Goal: Information Seeking & Learning: Find specific fact

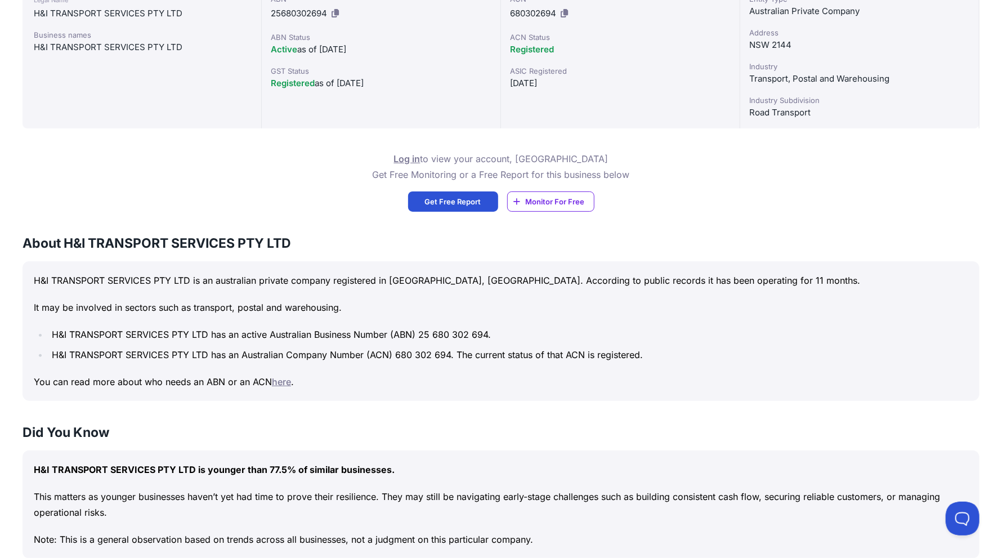
scroll to position [294, 0]
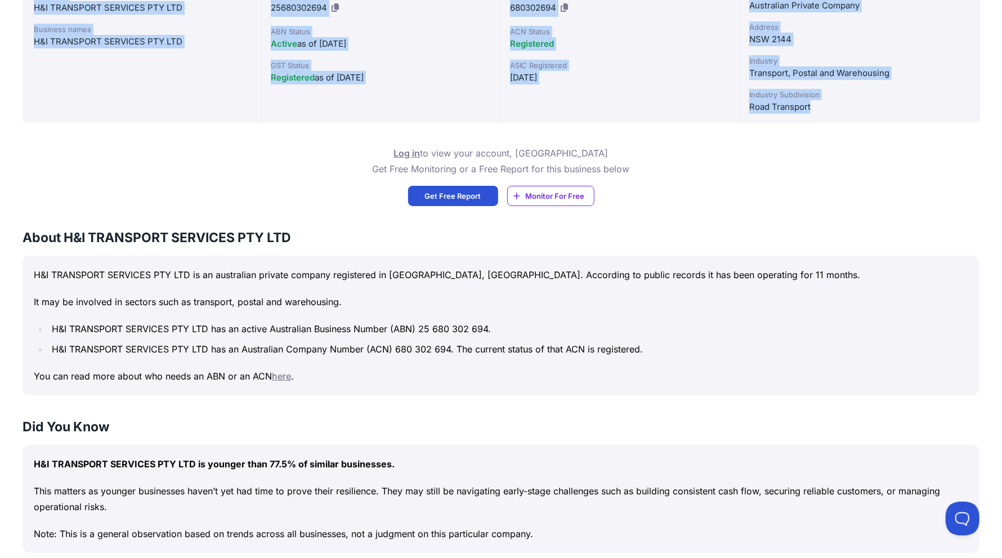
drag, startPoint x: 15, startPoint y: 169, endPoint x: 884, endPoint y: 118, distance: 869.8
copy div "L&I DOLORSITA CONSECTE ADI ELI Seddo Eiusm: Temp Inci Utlab — Et'd Magn! Aliq E…"
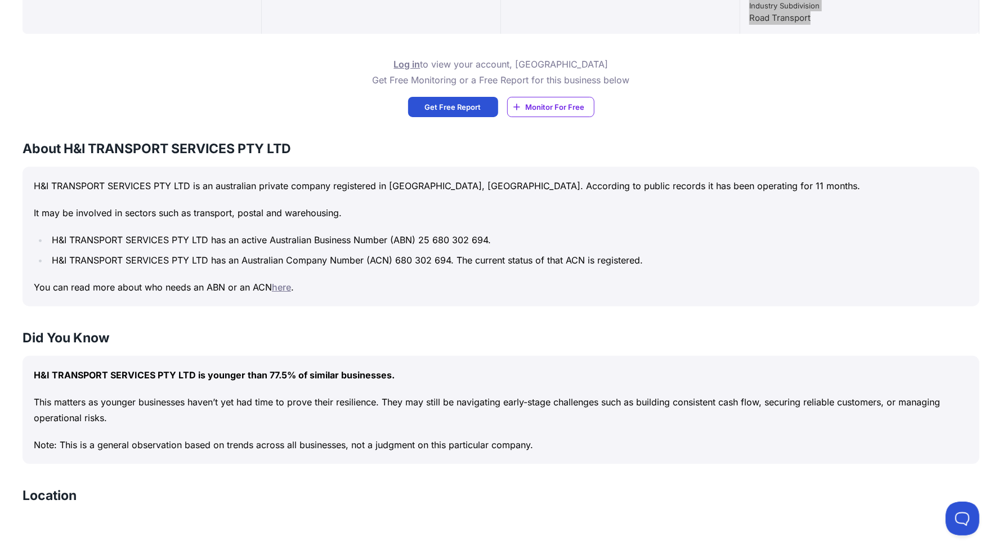
scroll to position [463, 0]
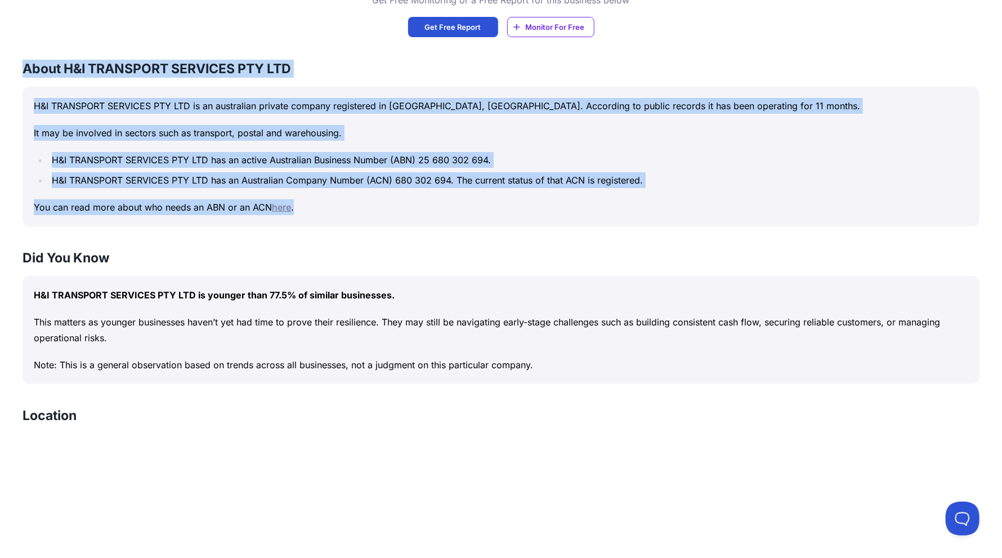
drag, startPoint x: 19, startPoint y: 68, endPoint x: 622, endPoint y: 221, distance: 622.5
click at [622, 221] on div "Doing business with H&I TRANSPORT SERVICES PTY LTD? How risky are they? Anythin…" at bounding box center [501, 498] width 1002 height 1710
copy div "About H&I TRANSPORT SERVICES PTY LTD H&I TRANSPORT SERVICES PTY LTD is an austr…"
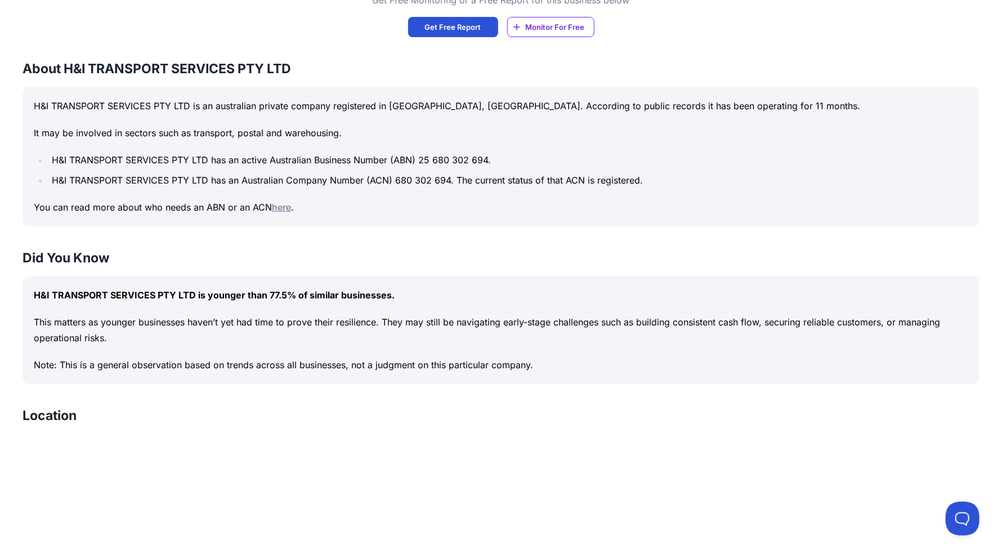
click at [324, 227] on div "Doing business with H&I TRANSPORT SERVICES PTY LTD? How risky are they? Anythin…" at bounding box center [501, 498] width 1002 height 1710
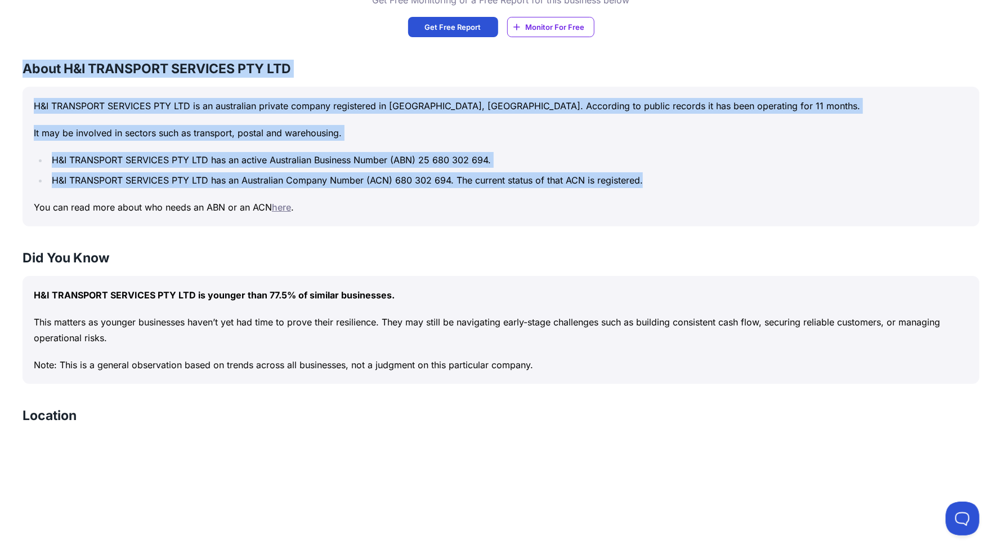
drag, startPoint x: 700, startPoint y: 185, endPoint x: 5, endPoint y: 63, distance: 705.5
click at [5, 63] on div "Doing business with H&I TRANSPORT SERVICES PTY LTD? How risky are they? Anythin…" at bounding box center [501, 498] width 1002 height 1710
copy div "About H&I TRANSPORT SERVICES PTY LTD H&I TRANSPORT SERVICES PTY LTD is an austr…"
click at [552, 140] on div "H&I TRANSPORT SERVICES PTY LTD is an australian private company registered in […" at bounding box center [501, 157] width 957 height 140
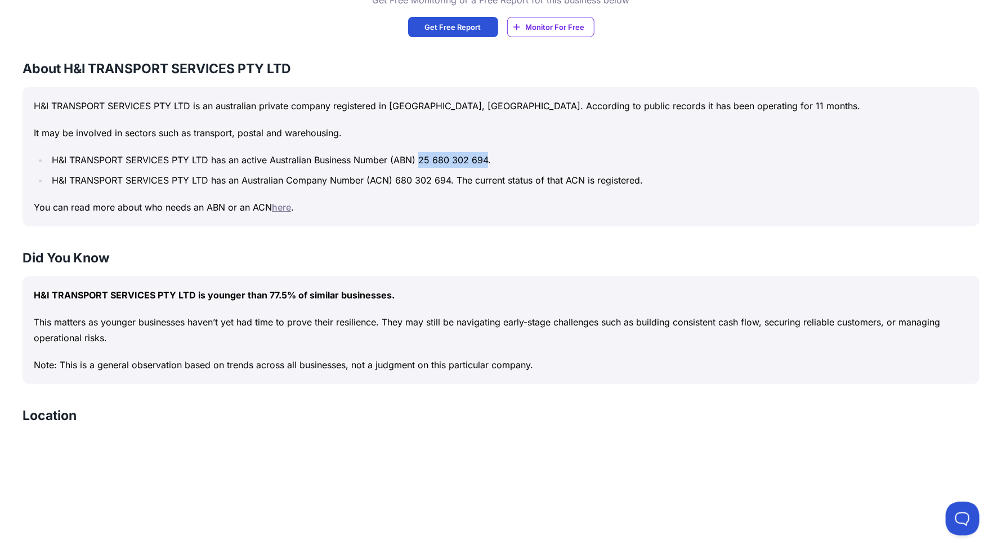
drag, startPoint x: 488, startPoint y: 154, endPoint x: 420, endPoint y: 160, distance: 67.8
click at [420, 160] on li "H&I TRANSPORT SERVICES PTY LTD has an active Australian Business Number (ABN) 2…" at bounding box center [508, 160] width 920 height 16
copy li "25 680 302 694"
